Goal: Transaction & Acquisition: Purchase product/service

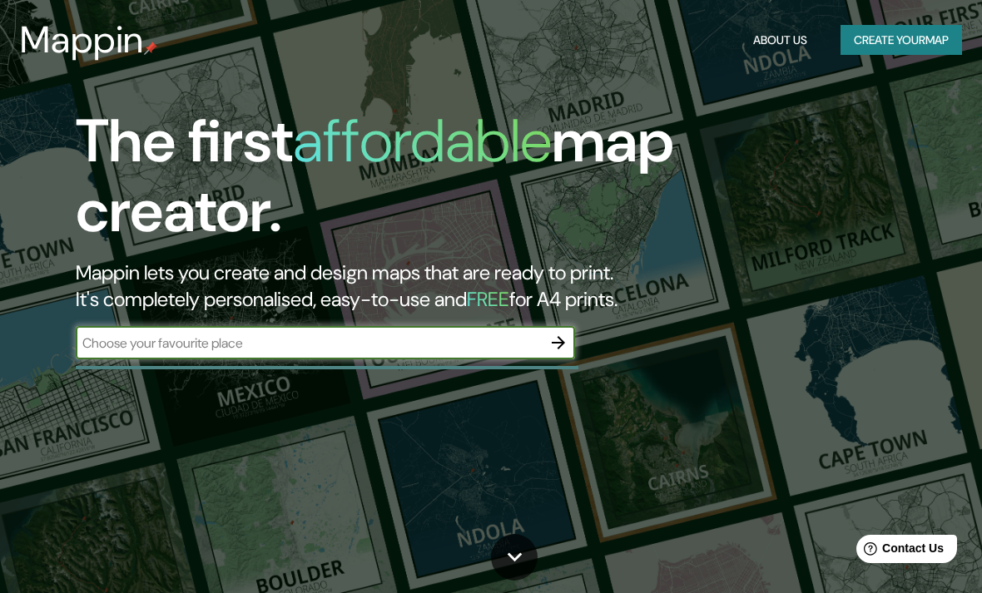
click at [154, 343] on input "text" at bounding box center [309, 343] width 466 height 19
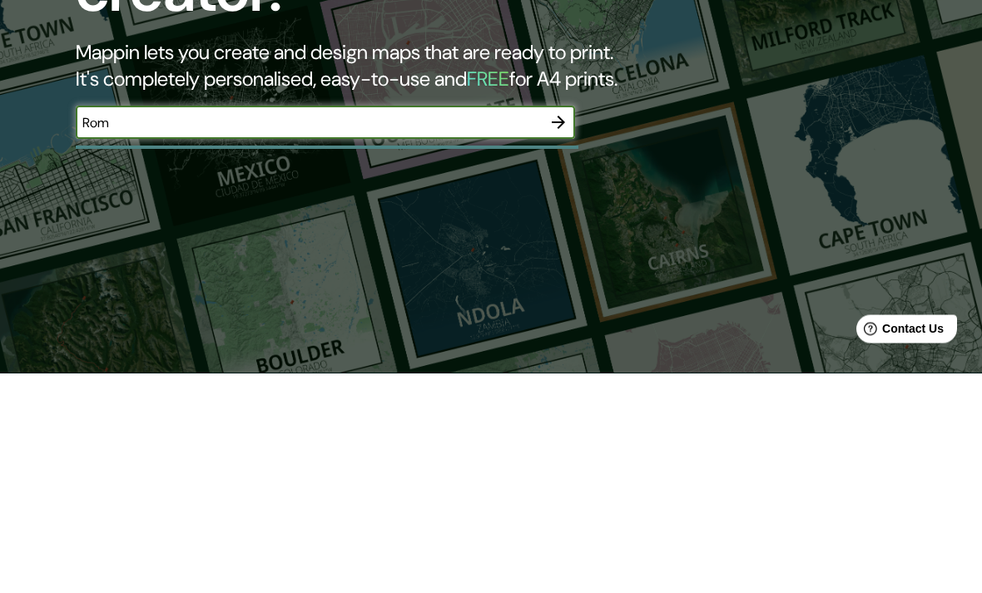
type input "[GEOGRAPHIC_DATA]"
click at [563, 336] on icon "button" at bounding box center [558, 342] width 13 height 13
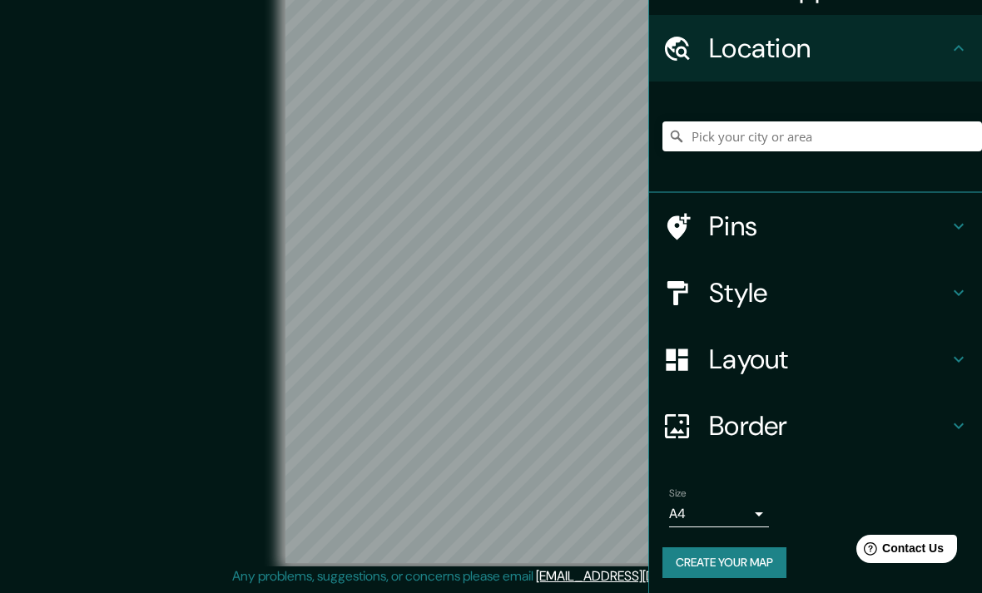
scroll to position [38, 0]
click at [891, 221] on h4 "Pins" at bounding box center [829, 226] width 240 height 33
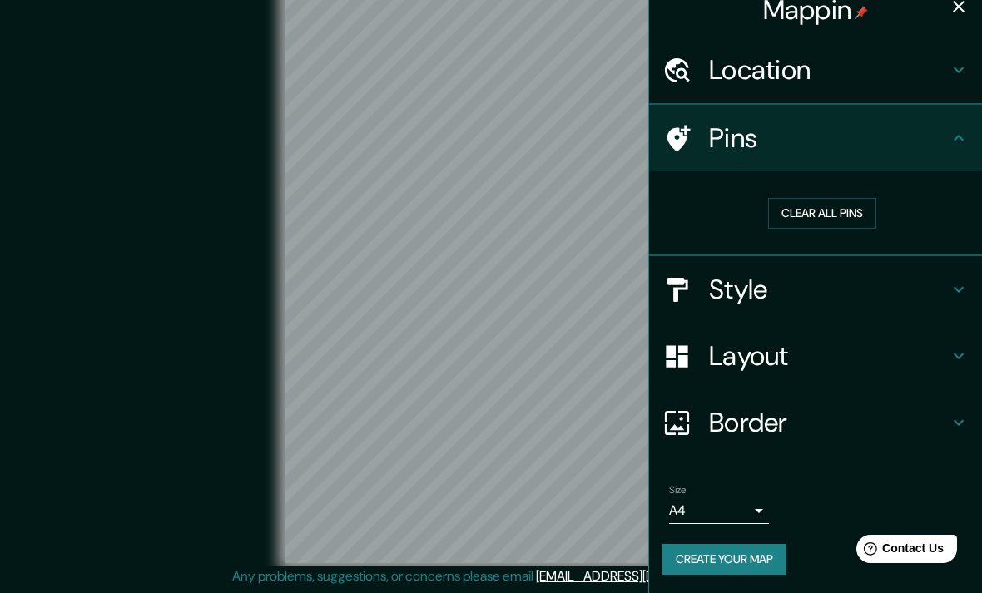
scroll to position [13, 0]
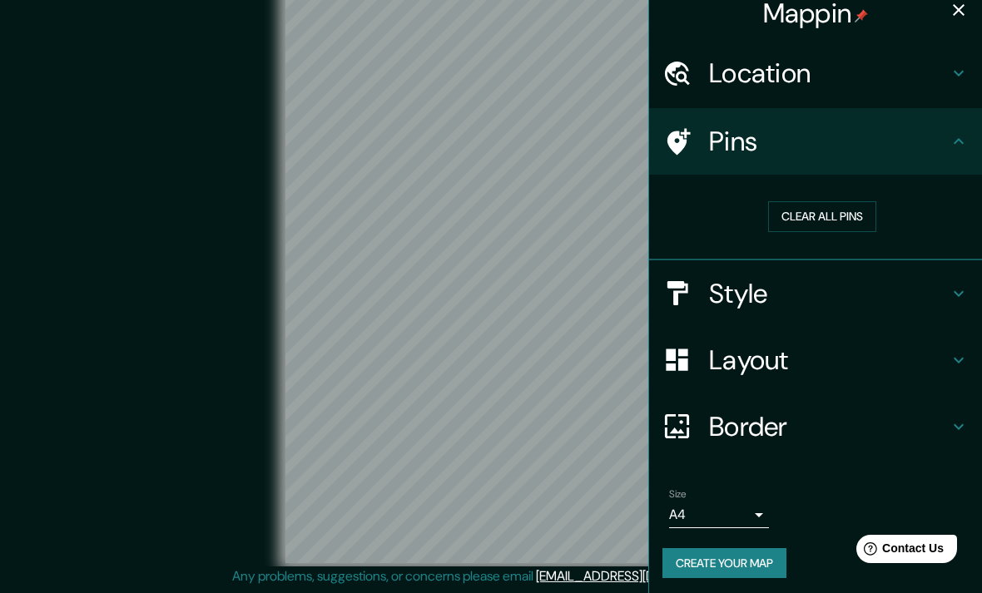
click at [855, 223] on button "Clear all pins" at bounding box center [822, 216] width 108 height 31
click at [873, 286] on h4 "Style" at bounding box center [829, 293] width 240 height 33
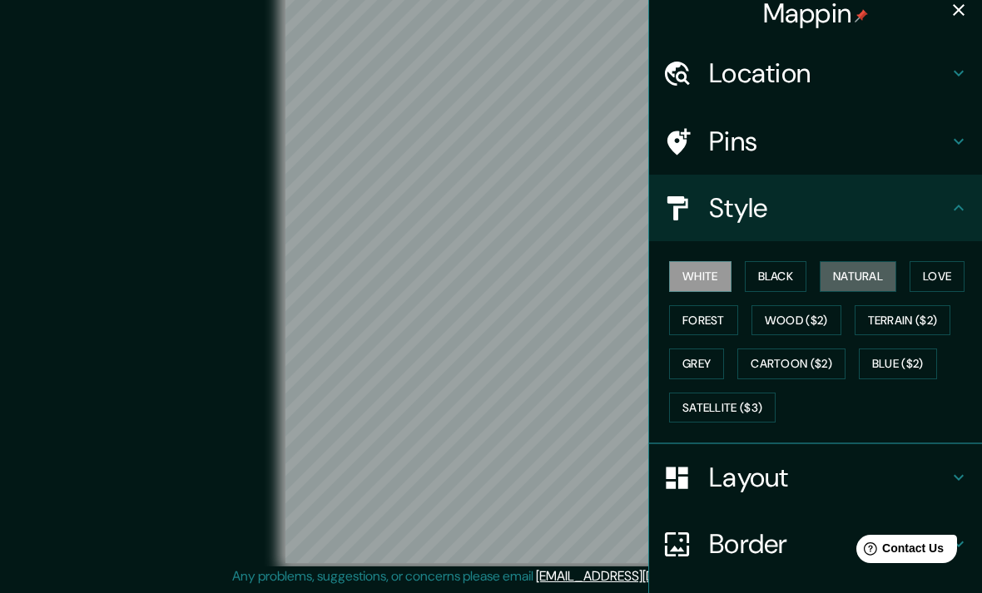
click at [883, 276] on button "Natural" at bounding box center [858, 276] width 77 height 31
click at [800, 276] on button "Black" at bounding box center [776, 276] width 62 height 31
click at [954, 274] on button "Love" at bounding box center [937, 276] width 55 height 31
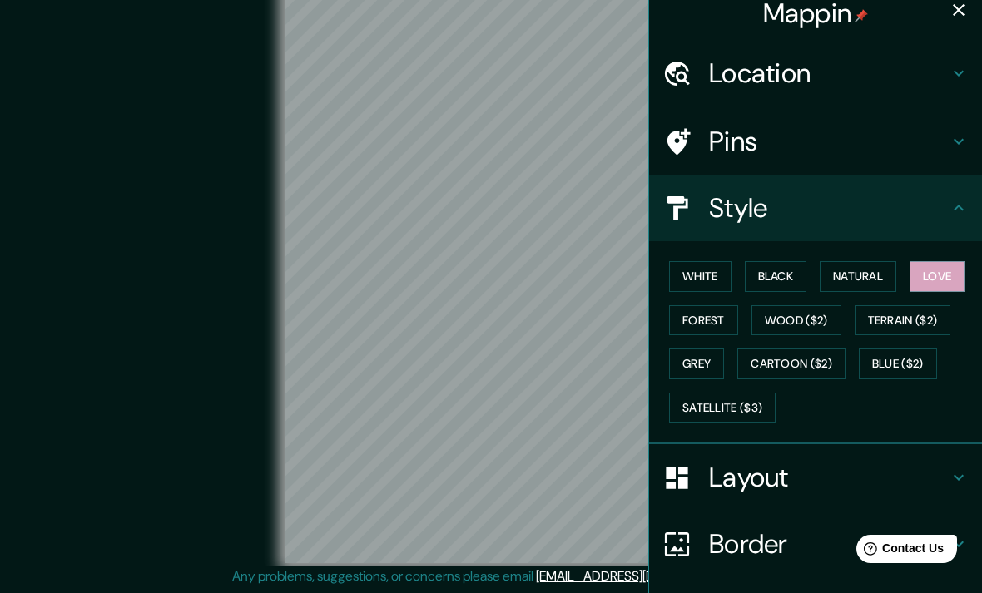
click at [729, 314] on button "Forest" at bounding box center [703, 320] width 69 height 31
click at [708, 365] on button "Grey" at bounding box center [696, 364] width 55 height 31
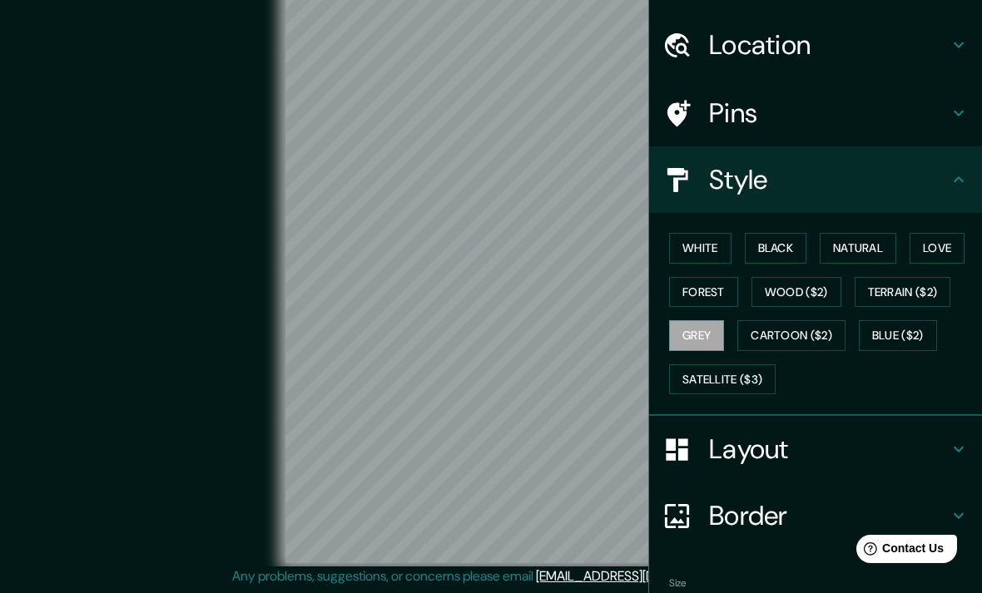
scroll to position [42, 0]
click at [722, 252] on button "White" at bounding box center [700, 247] width 62 height 31
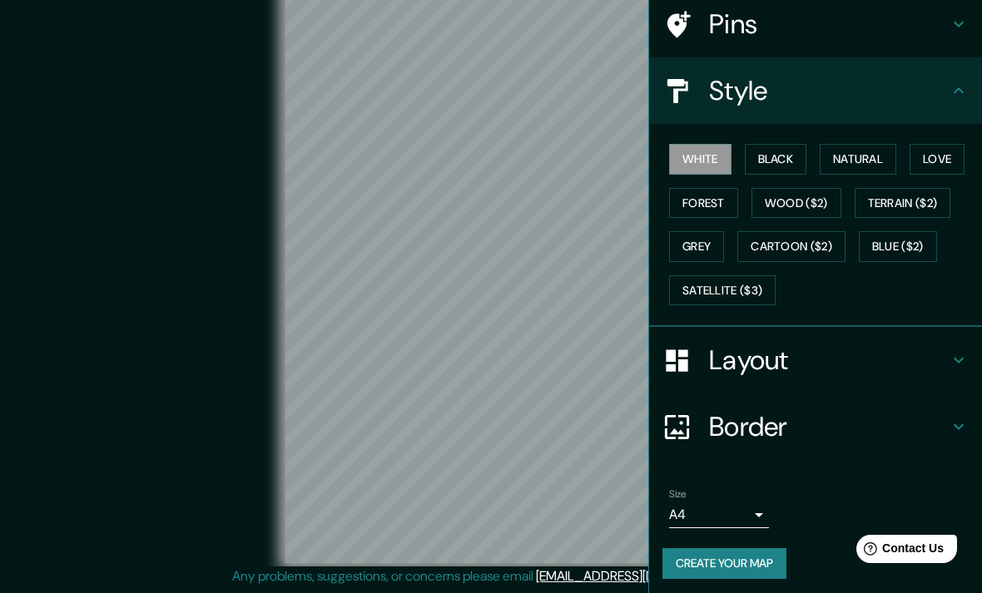
scroll to position [130, 0]
click at [834, 366] on h4 "Layout" at bounding box center [829, 361] width 240 height 33
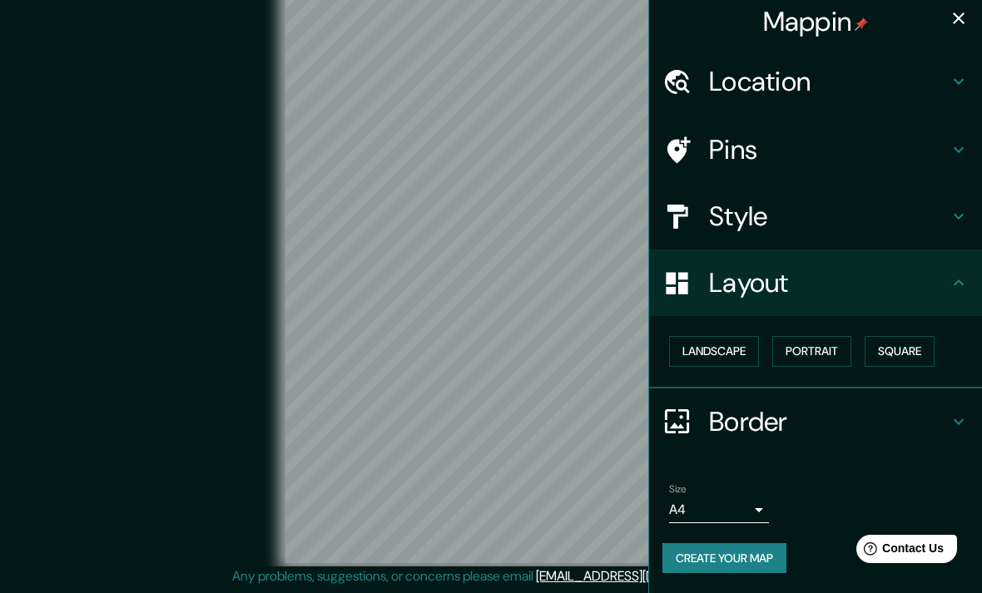
scroll to position [0, 0]
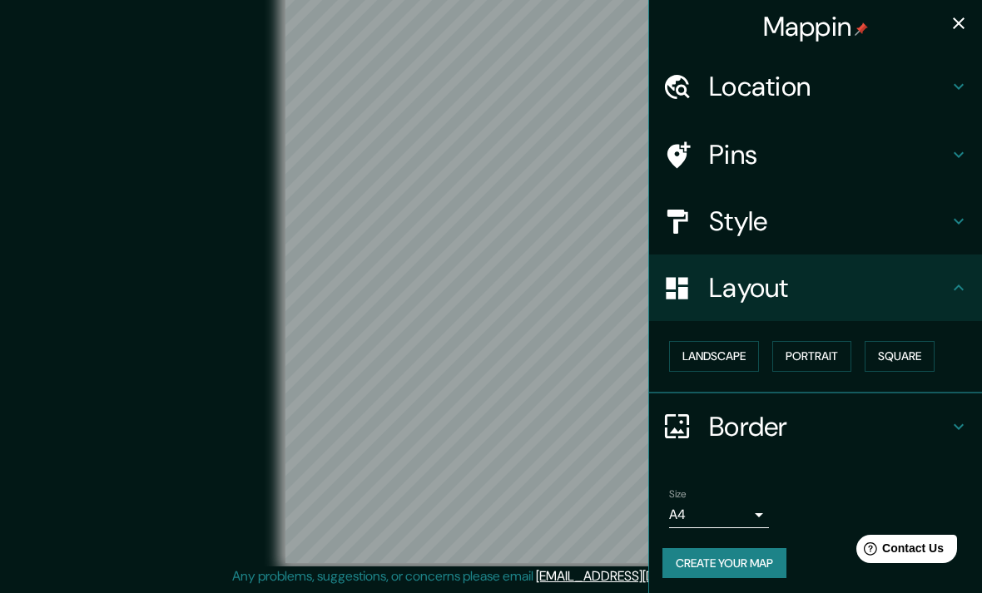
click at [714, 367] on button "Landscape" at bounding box center [714, 356] width 90 height 31
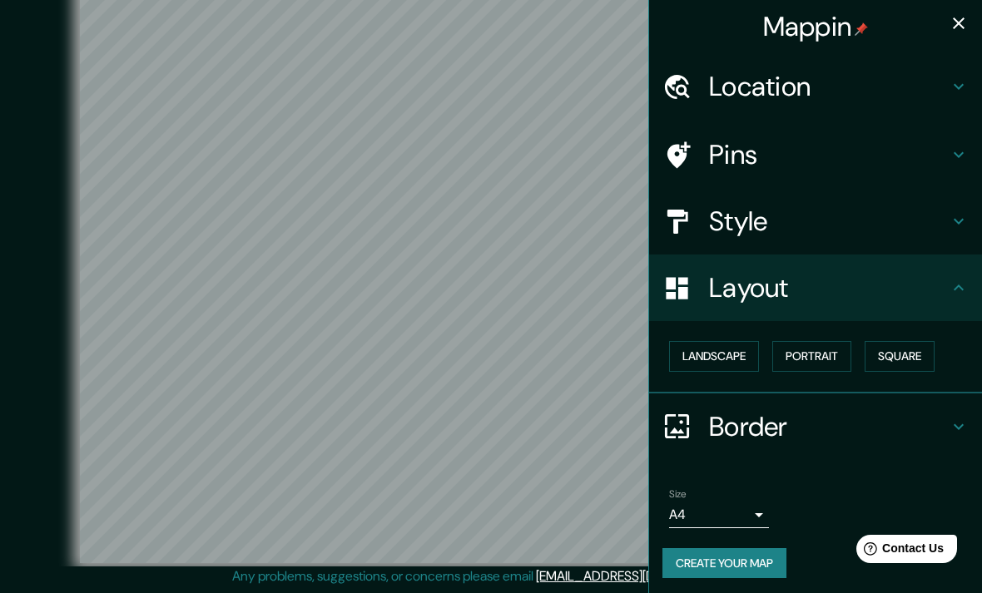
click at [732, 352] on button "Landscape" at bounding box center [714, 356] width 90 height 31
click at [827, 350] on button "Portrait" at bounding box center [811, 356] width 79 height 31
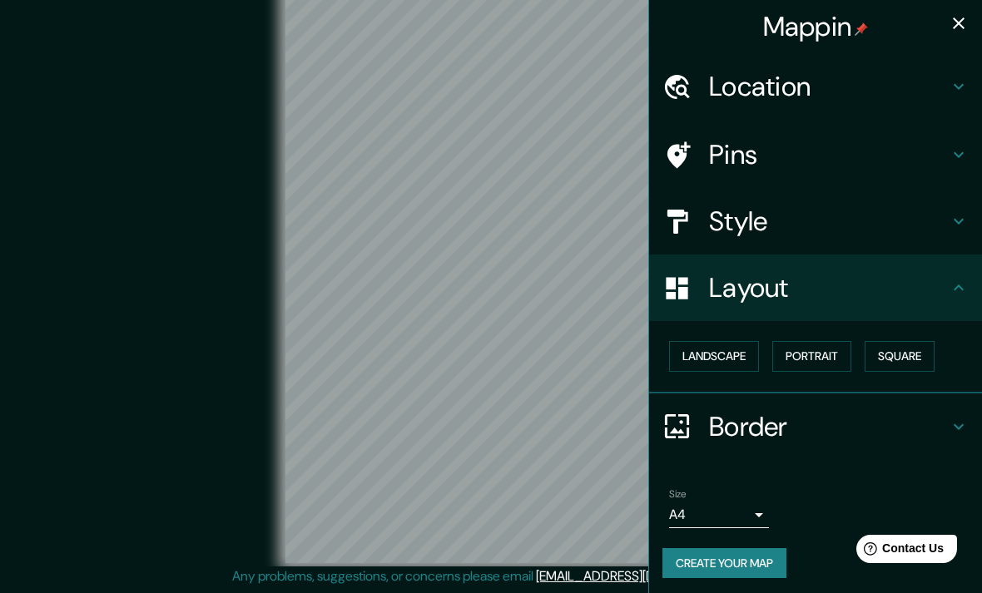
click at [916, 346] on button "Square" at bounding box center [900, 356] width 70 height 31
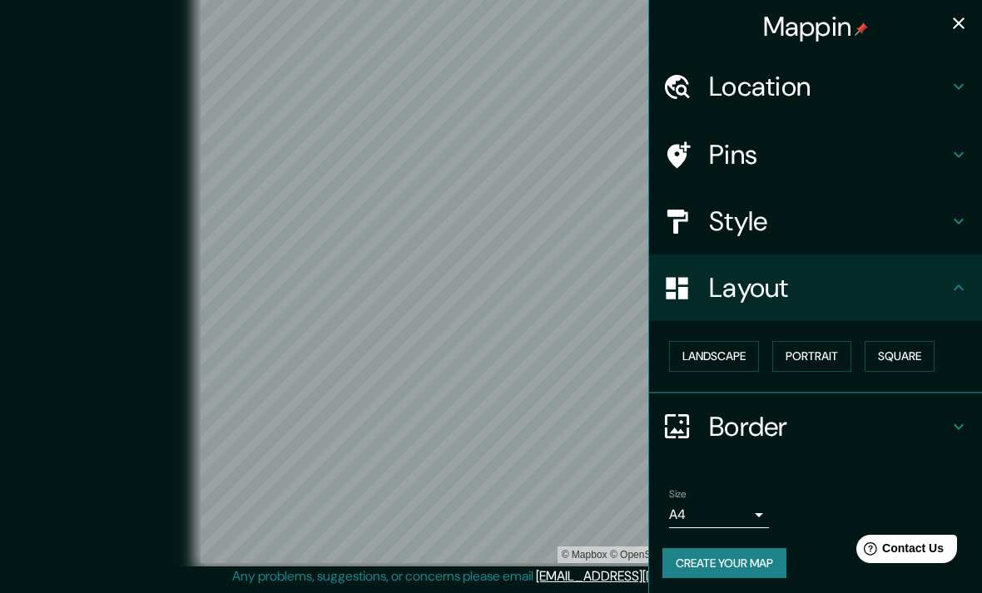
click at [723, 348] on button "Landscape" at bounding box center [714, 356] width 90 height 31
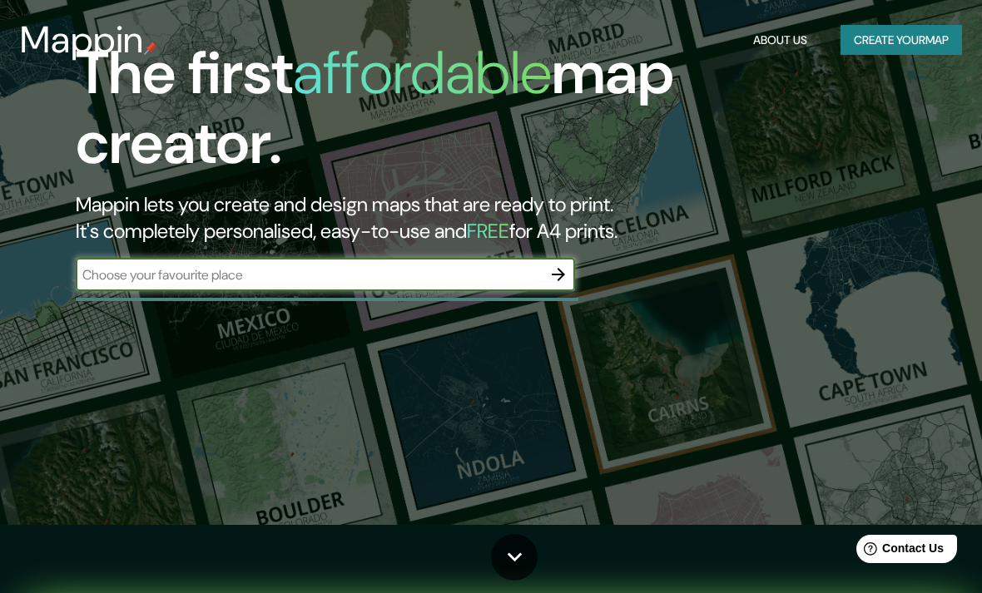
scroll to position [221, 0]
